Goal: Find specific page/section: Find specific page/section

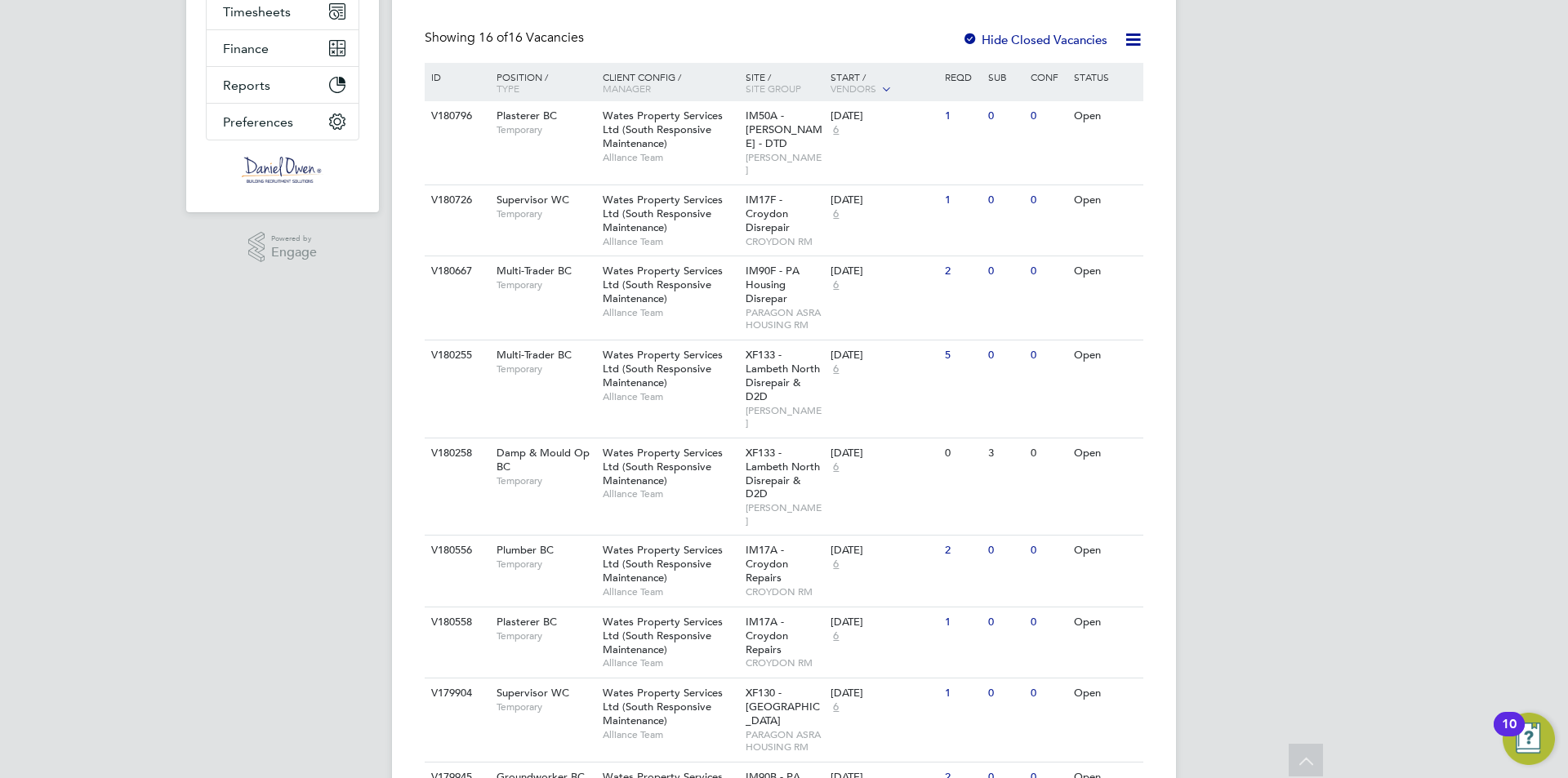
scroll to position [409, 0]
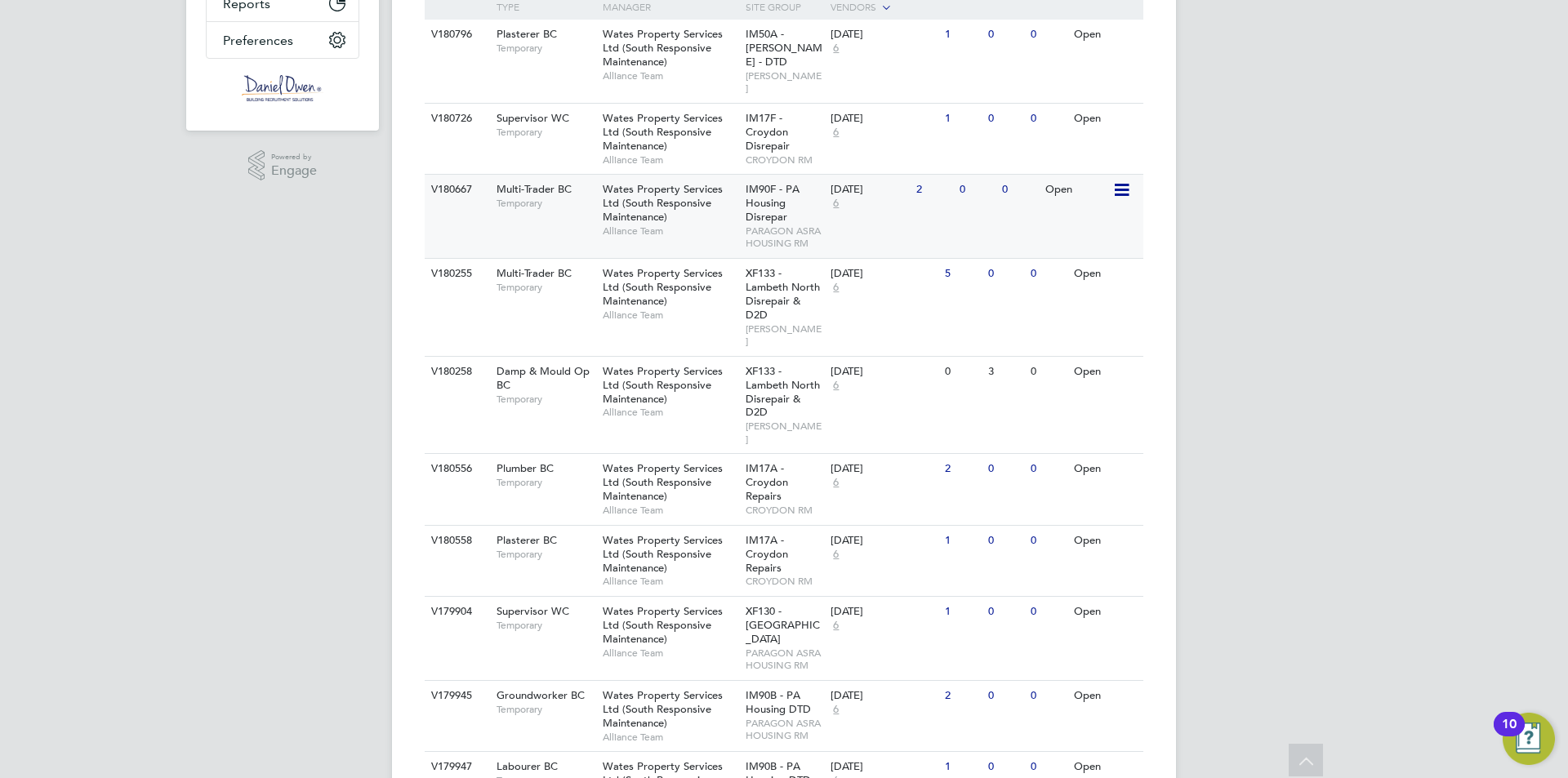
click at [799, 200] on div "IM90F - PA Housing Disrepar PARAGON ASRA HOUSING RM" at bounding box center [784, 216] width 86 height 83
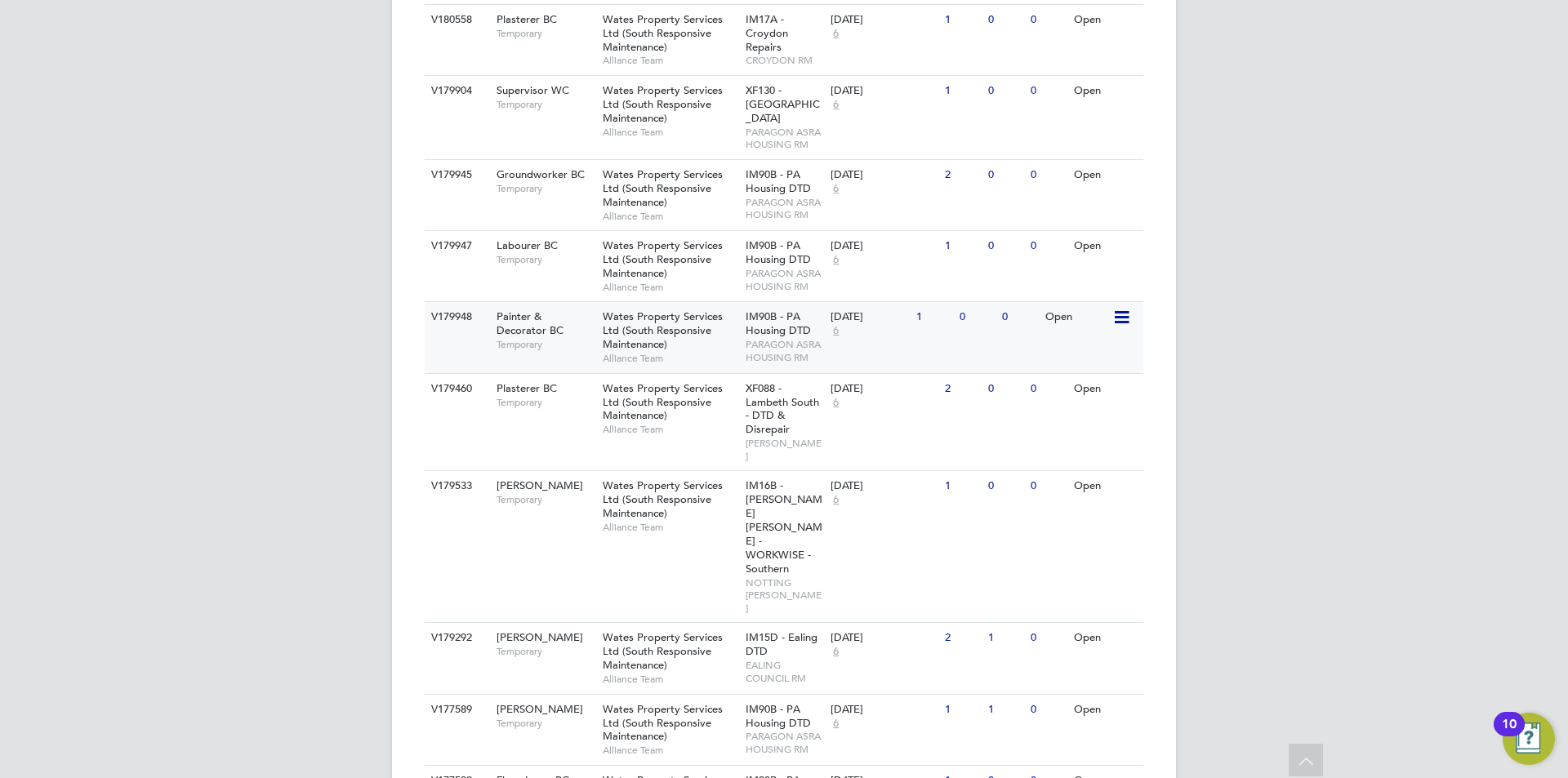
scroll to position [848, 0]
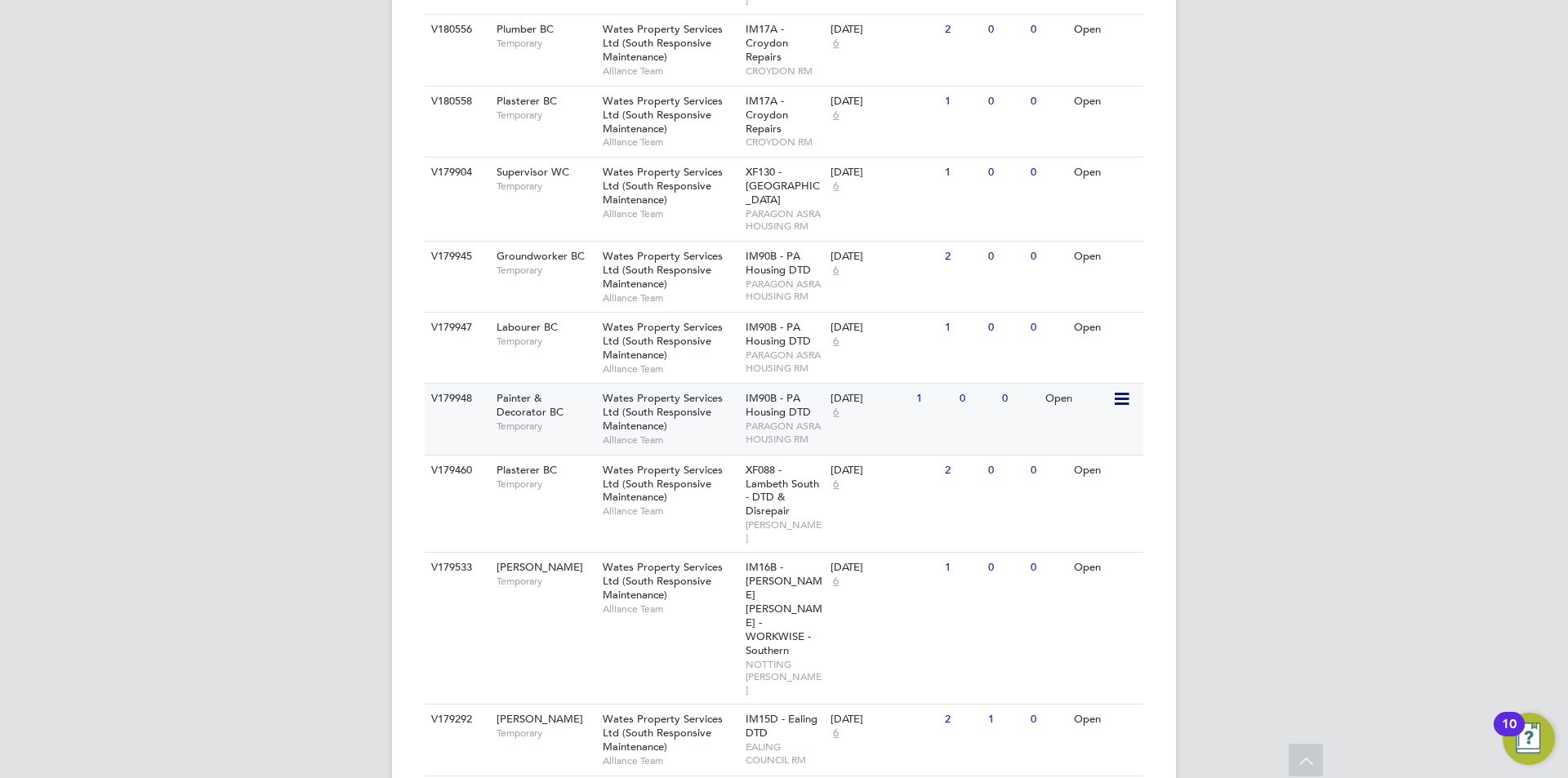
click at [648, 391] on span "Wates Property Services Ltd (South Responsive Maintenance)" at bounding box center [662, 412] width 120 height 42
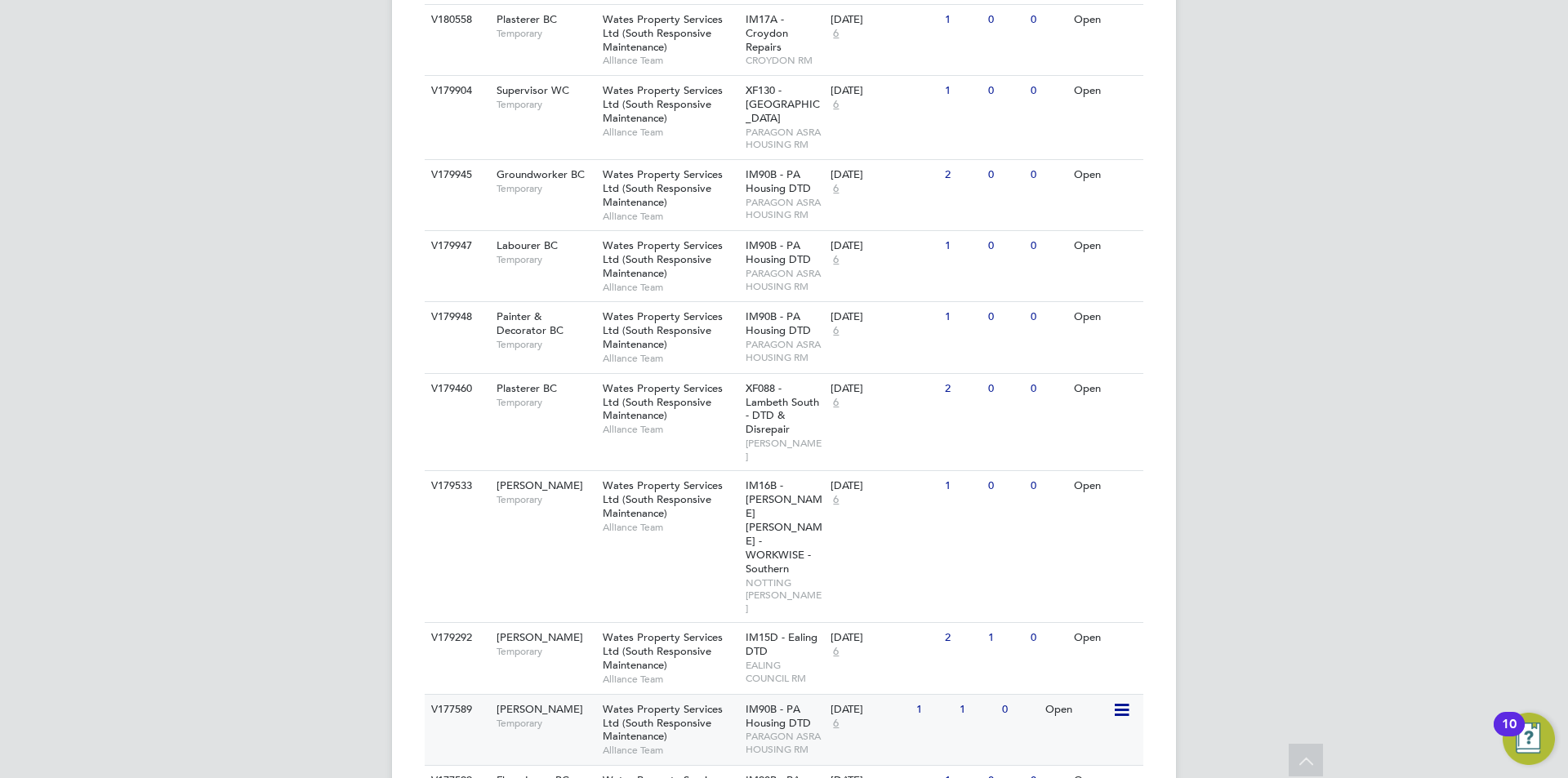
click at [732, 695] on div "Wates Property Services Ltd (South Responsive Maintenance) Alliance Team" at bounding box center [669, 730] width 143 height 70
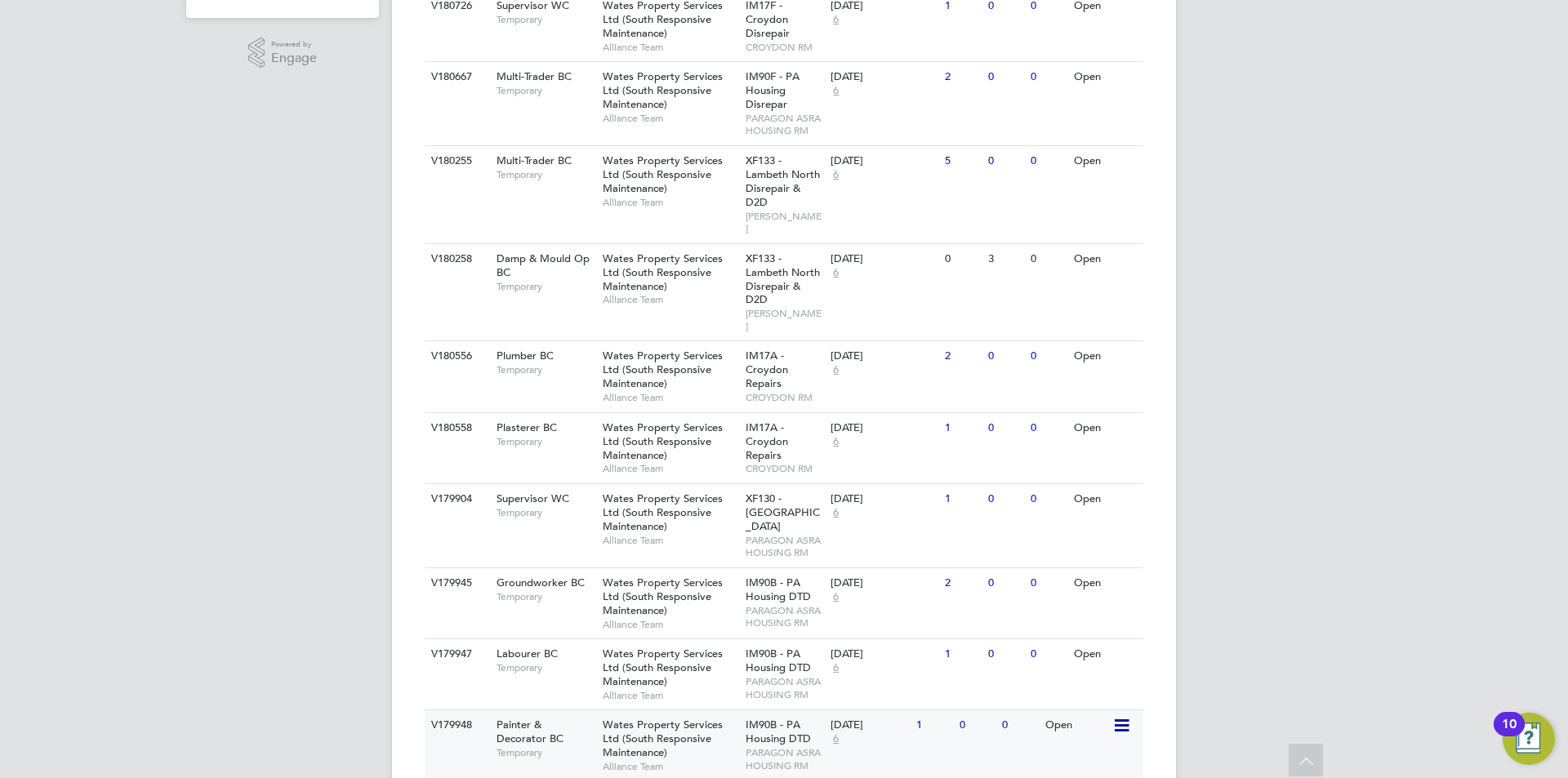
scroll to position [439, 0]
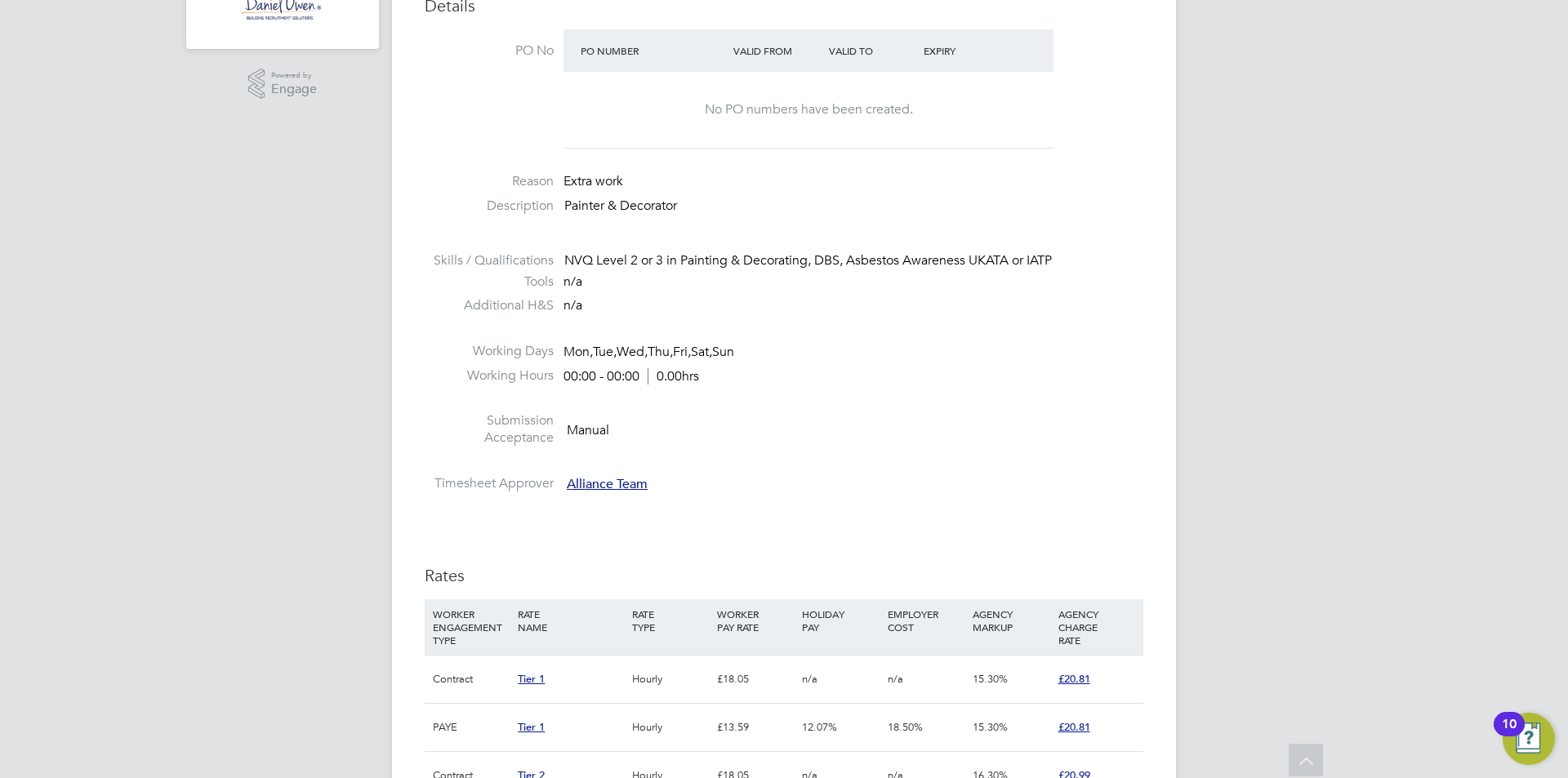
scroll to position [81, 0]
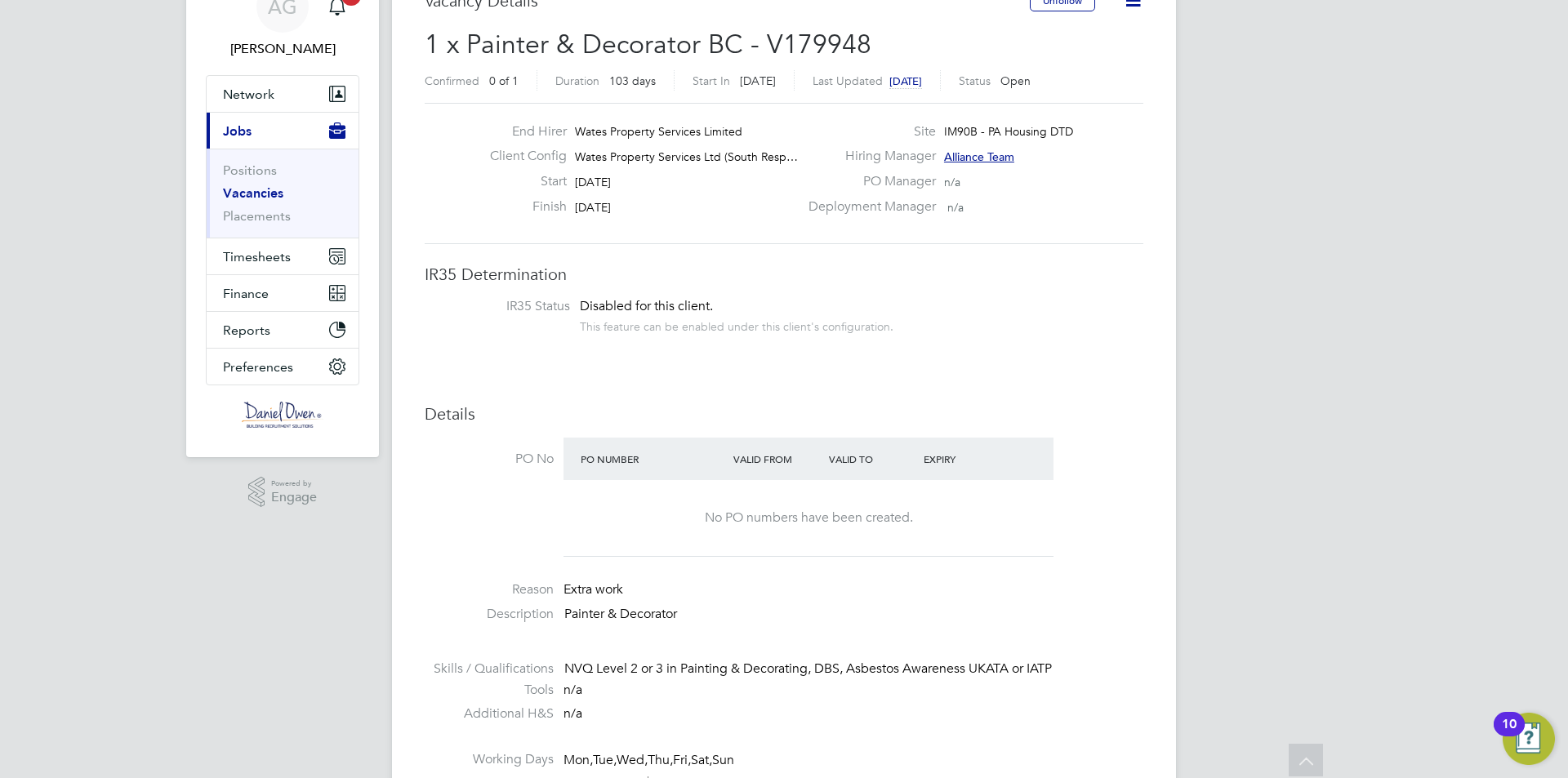
click at [248, 187] on link "Vacancies" at bounding box center [253, 193] width 60 height 16
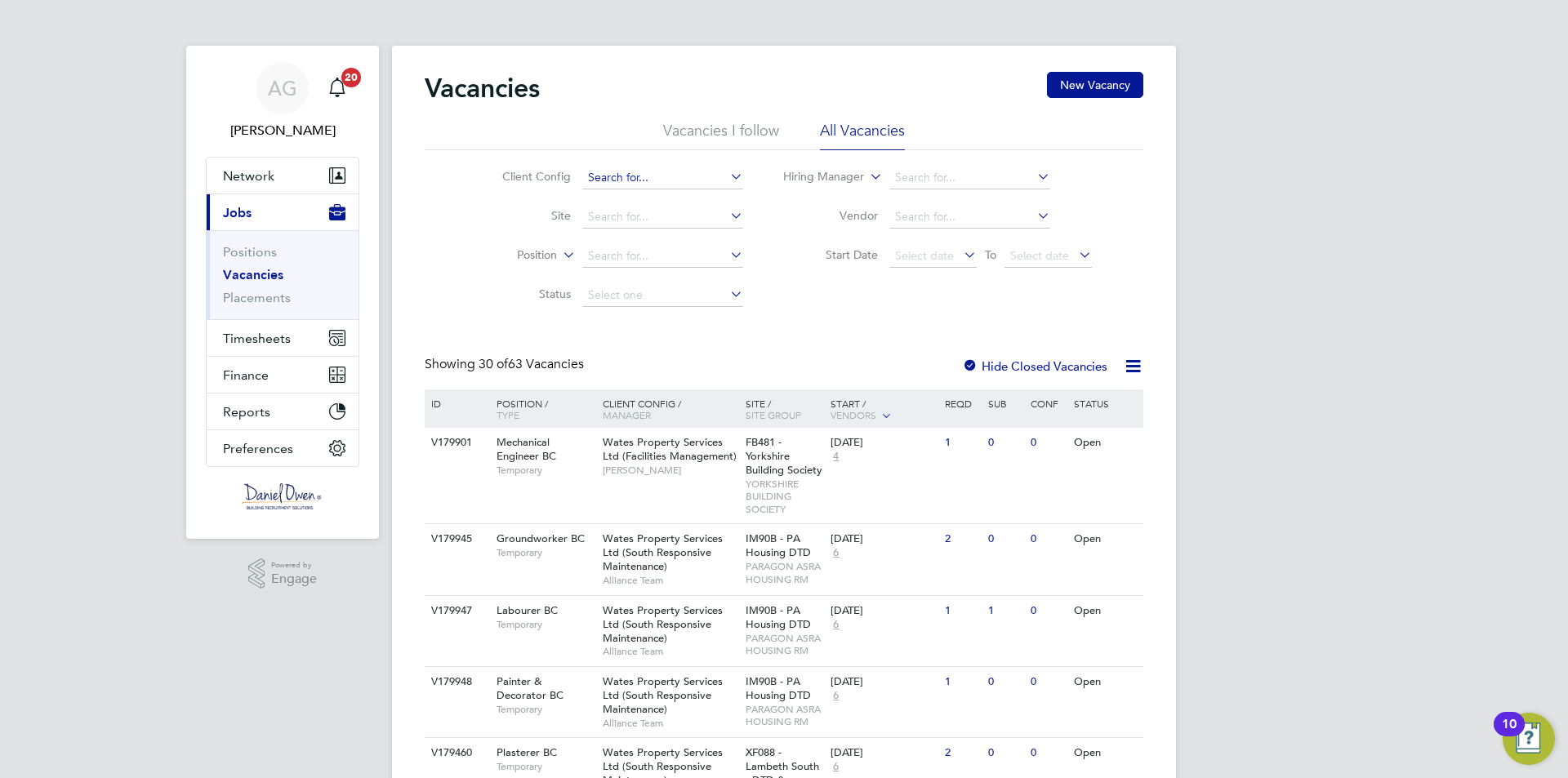
click at [600, 170] on input at bounding box center [662, 178] width 161 height 23
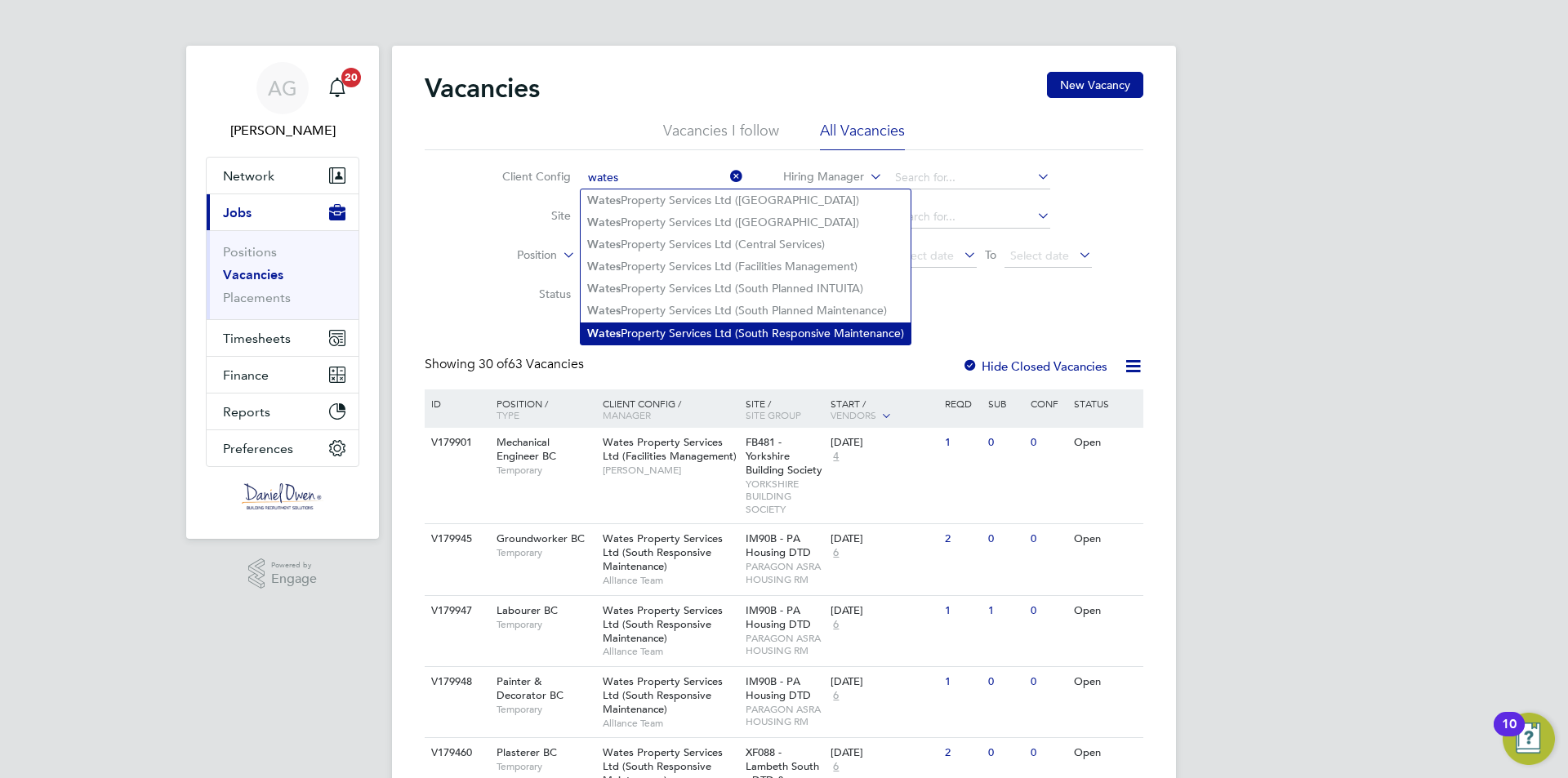
click at [657, 325] on li "Wates Property Services Ltd (South Responsive Maintenance)" at bounding box center [746, 333] width 330 height 22
type input "Wates Property Services Ltd (South Responsive Maintenance)"
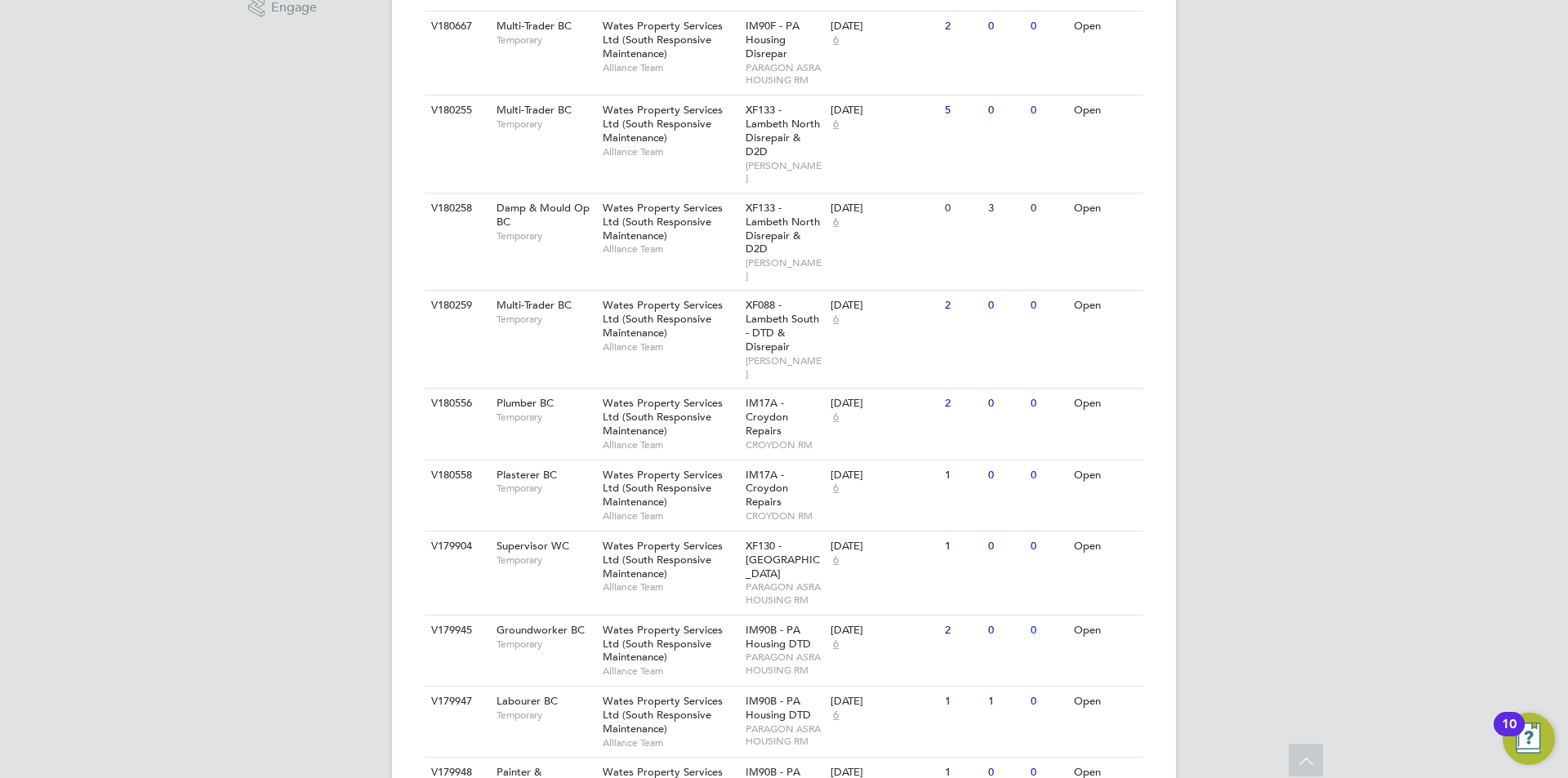
scroll to position [326, 0]
